Goal: Information Seeking & Learning: Find specific fact

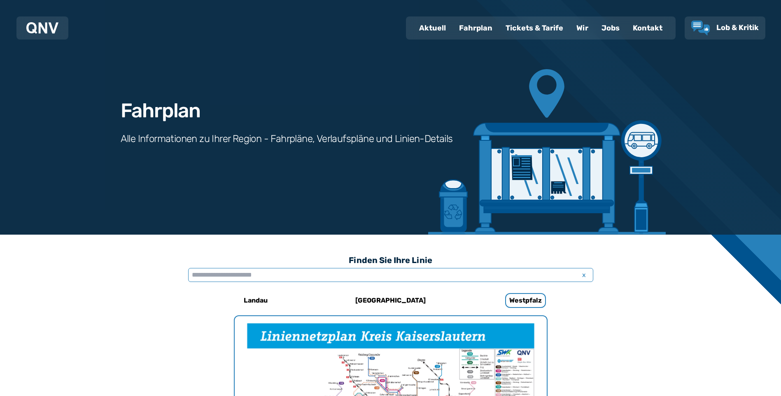
click at [267, 271] on input "text" at bounding box center [390, 275] width 405 height 14
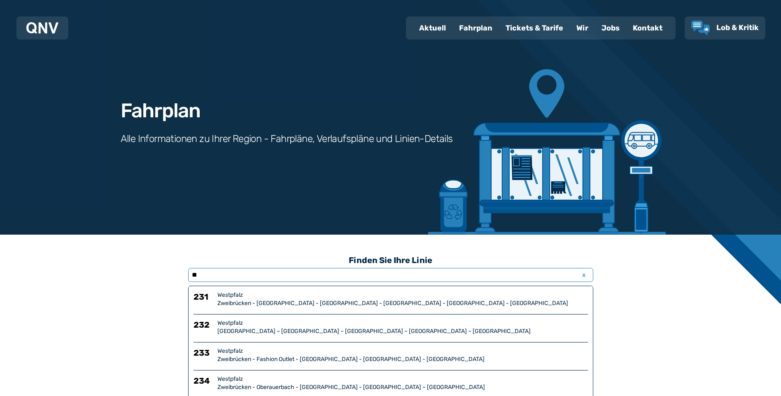
type input "*"
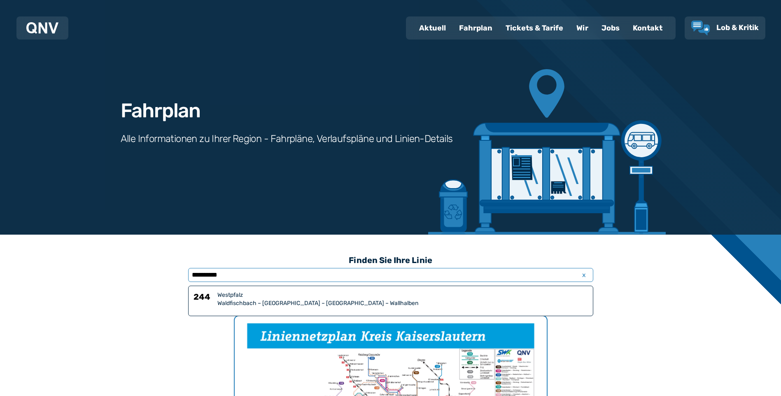
type input "**********"
click at [232, 303] on div "Waldfischbach – [GEOGRAPHIC_DATA] – [GEOGRAPHIC_DATA] – Wallhalben" at bounding box center [402, 303] width 371 height 8
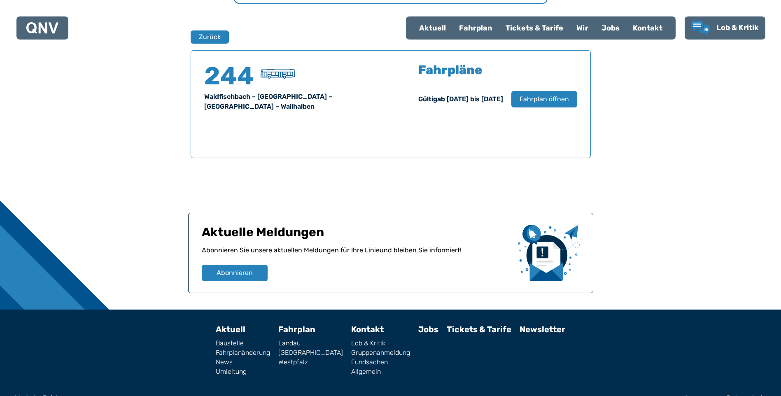
scroll to position [543, 0]
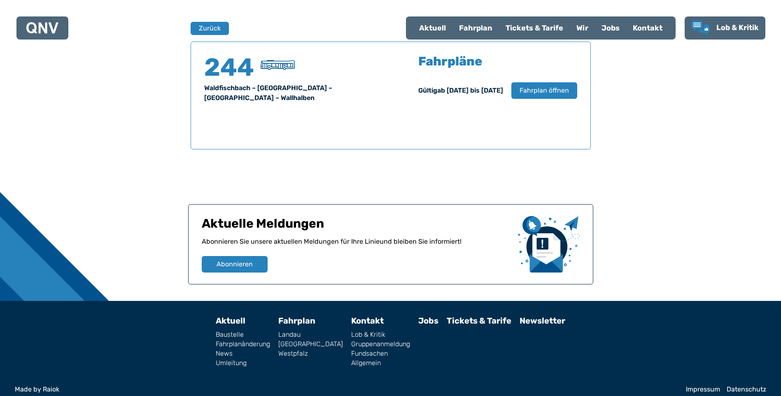
click at [528, 28] on div "Tickets & Tarife" at bounding box center [534, 27] width 71 height 21
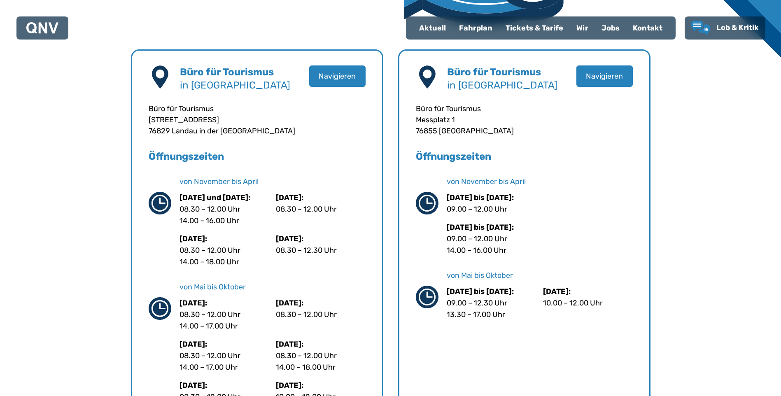
scroll to position [453, 0]
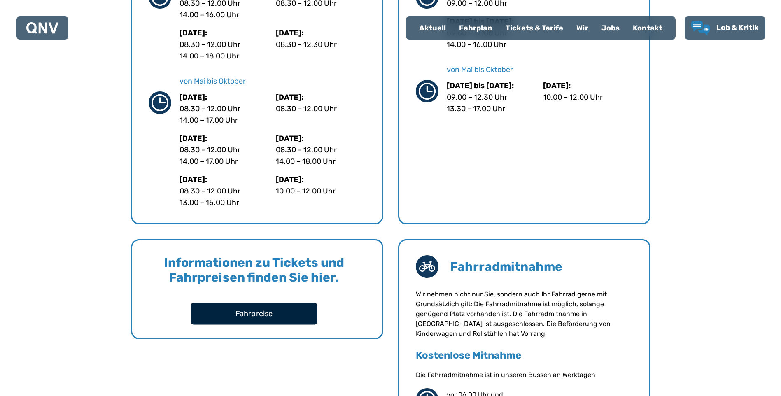
click at [259, 319] on button "Fahrpreise" at bounding box center [254, 314] width 126 height 22
